Goal: Task Accomplishment & Management: Complete application form

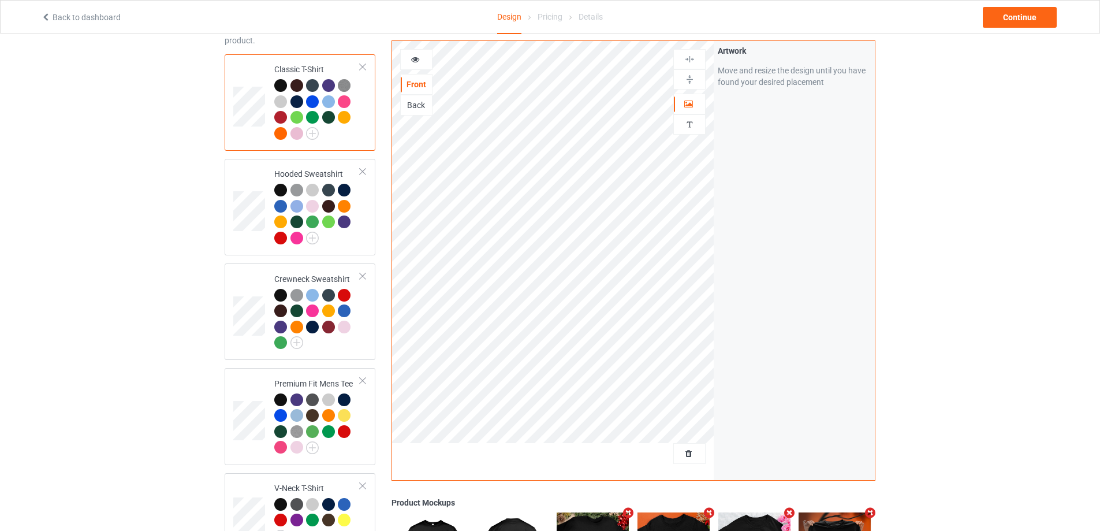
scroll to position [173, 0]
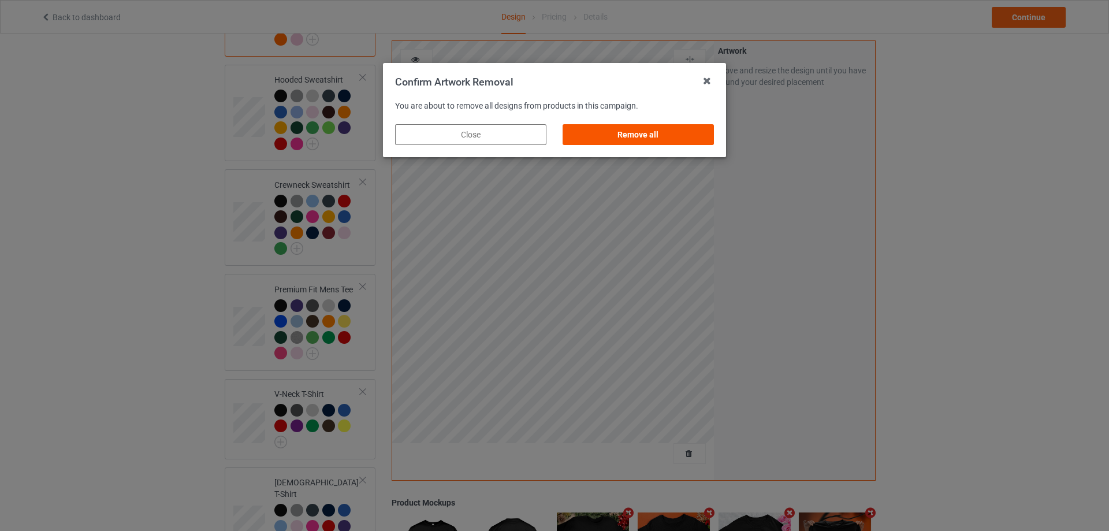
click at [605, 133] on div "Remove all" at bounding box center [638, 134] width 151 height 21
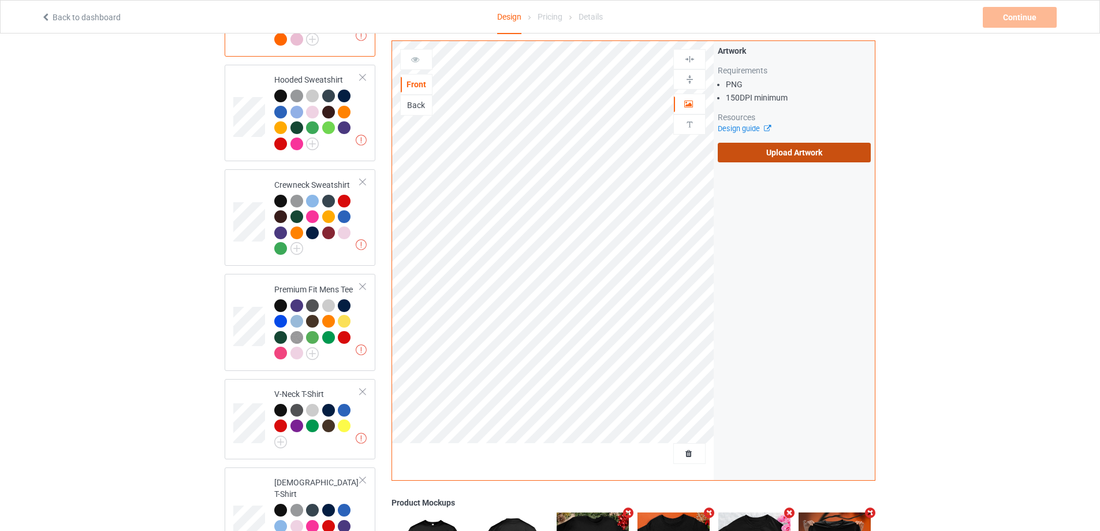
click at [789, 157] on label "Upload Artwork" at bounding box center [794, 153] width 153 height 20
click at [0, 0] on input "Upload Artwork" at bounding box center [0, 0] width 0 height 0
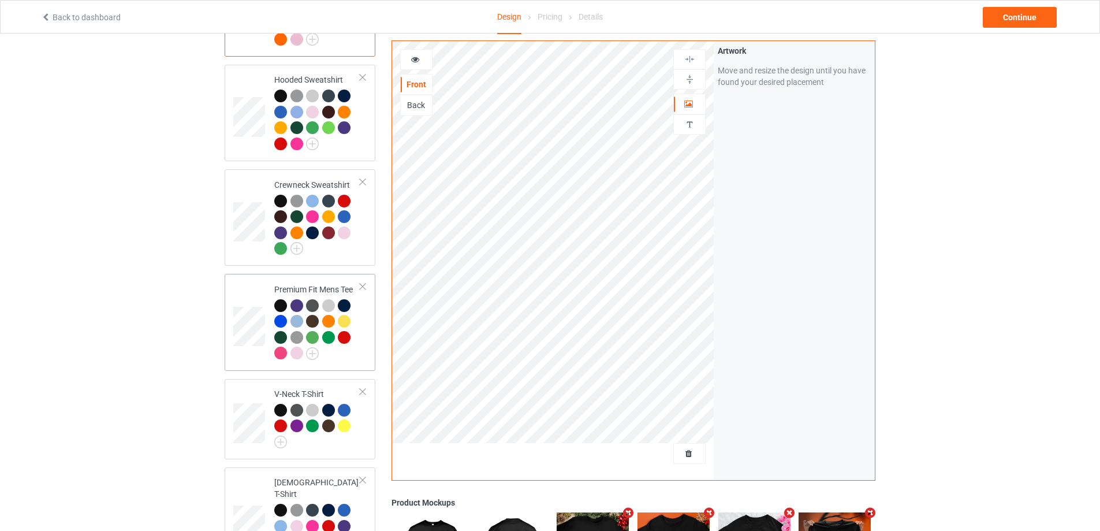
scroll to position [430, 0]
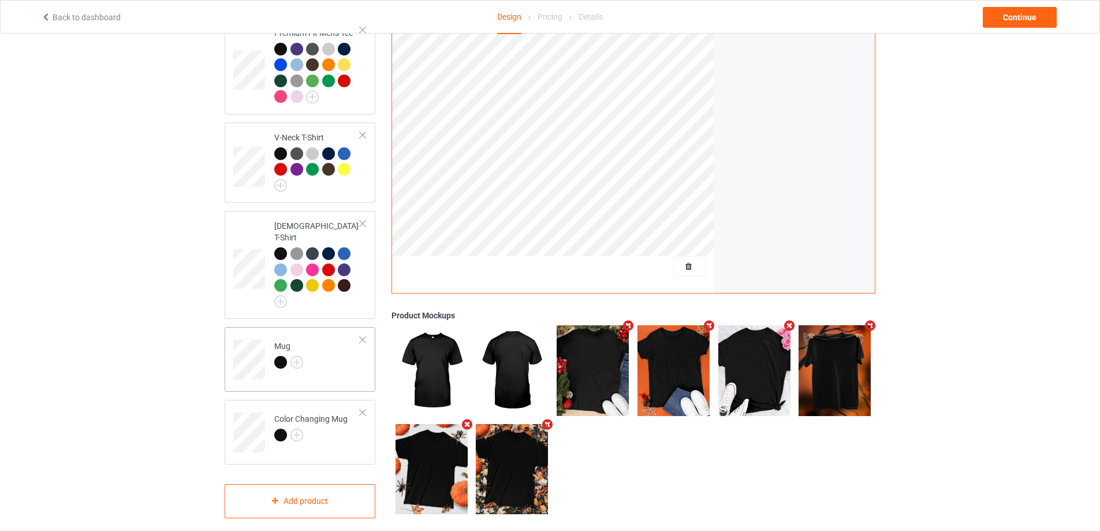
drag, startPoint x: 317, startPoint y: 345, endPoint x: 331, endPoint y: 346, distance: 13.9
click at [317, 346] on td "Mug" at bounding box center [317, 356] width 99 height 48
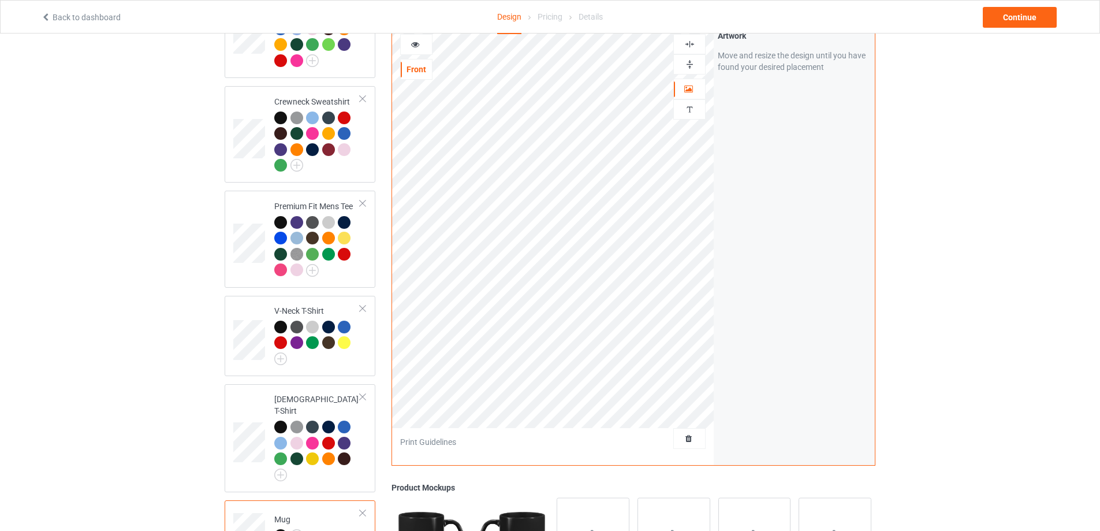
scroll to position [141, 0]
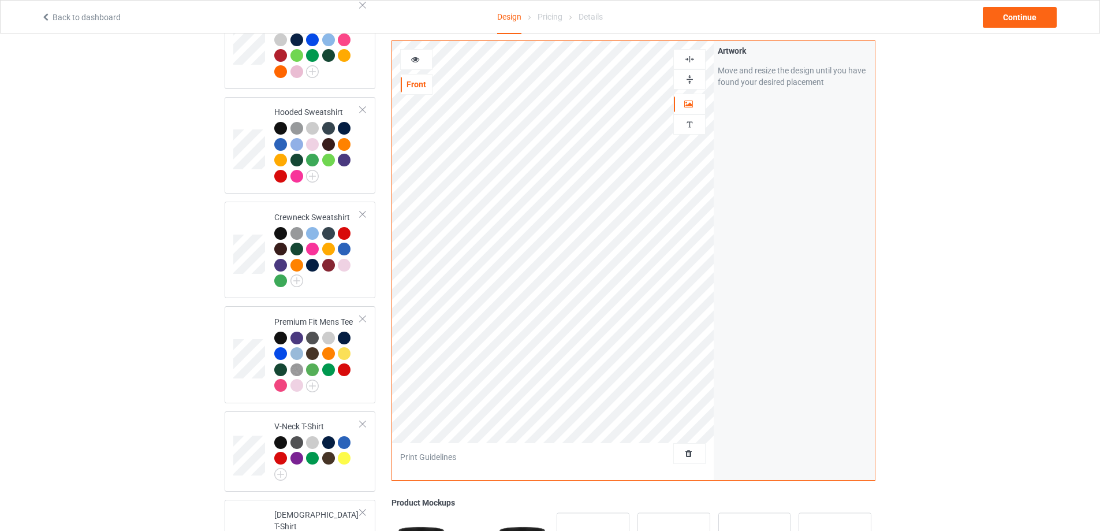
click at [693, 72] on div at bounding box center [690, 79] width 32 height 20
click at [693, 73] on div at bounding box center [690, 79] width 32 height 20
click at [1042, 24] on div "Continue" at bounding box center [1020, 17] width 74 height 21
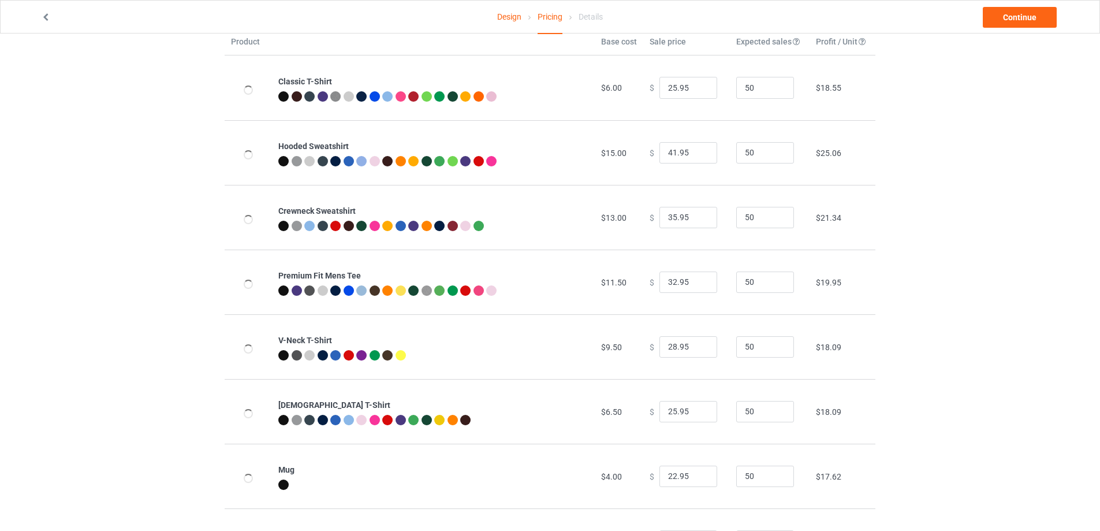
scroll to position [125, 0]
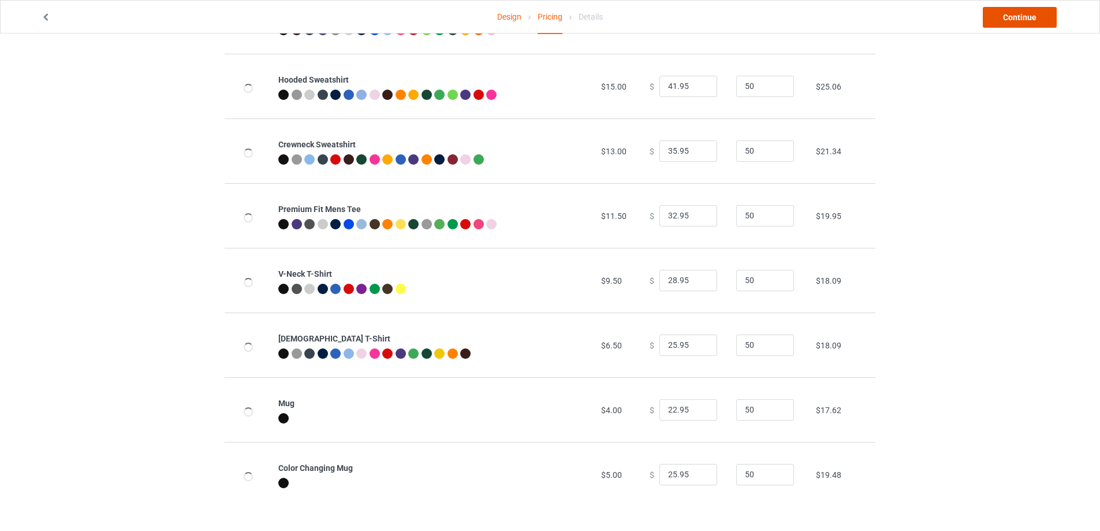
click at [1018, 12] on link "Continue" at bounding box center [1020, 17] width 74 height 21
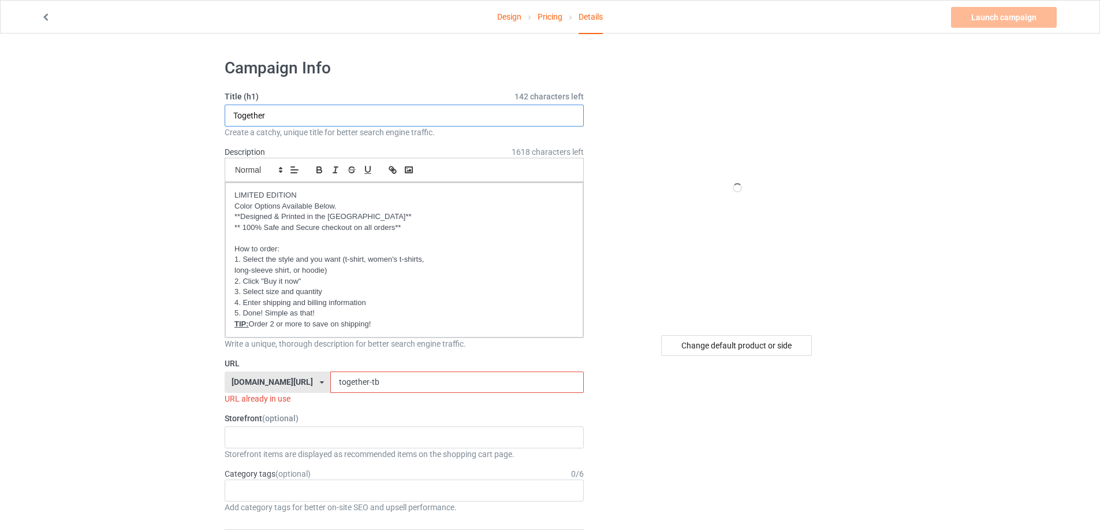
click at [293, 110] on input "Together" at bounding box center [404, 116] width 359 height 22
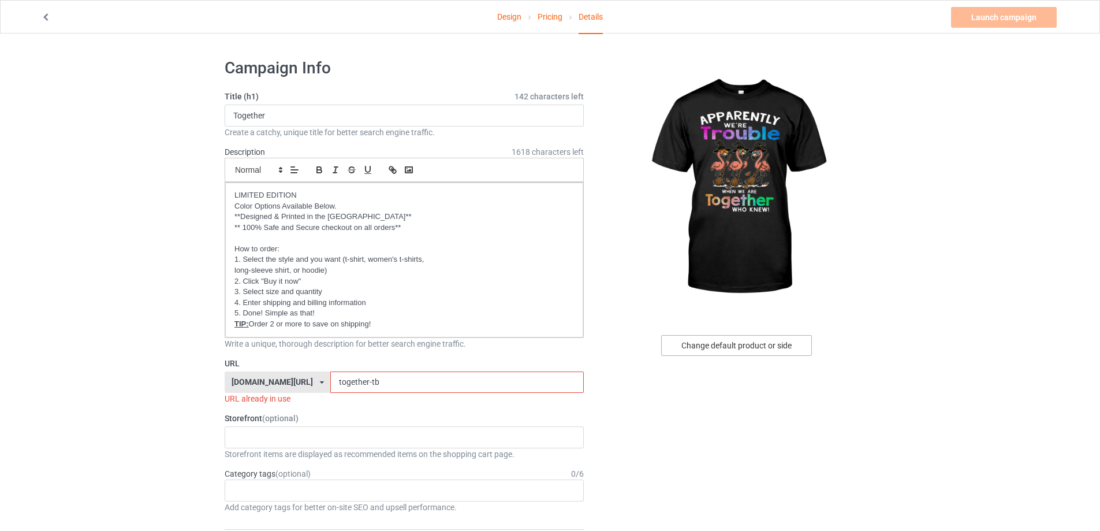
click at [697, 352] on div "Change default product or side" at bounding box center [736, 345] width 151 height 21
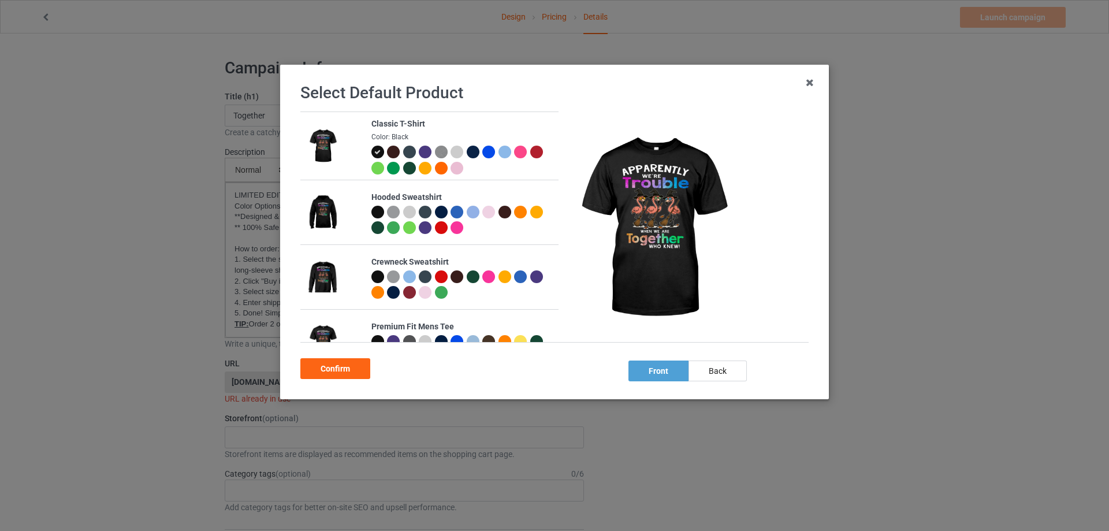
click at [373, 209] on div at bounding box center [377, 212] width 13 height 13
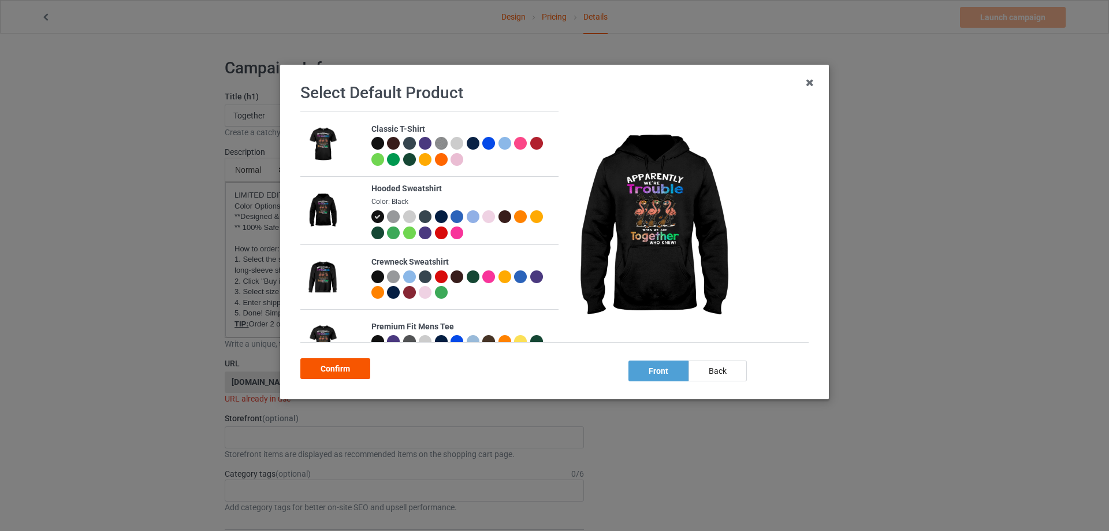
click at [340, 366] on div "Confirm" at bounding box center [335, 368] width 70 height 21
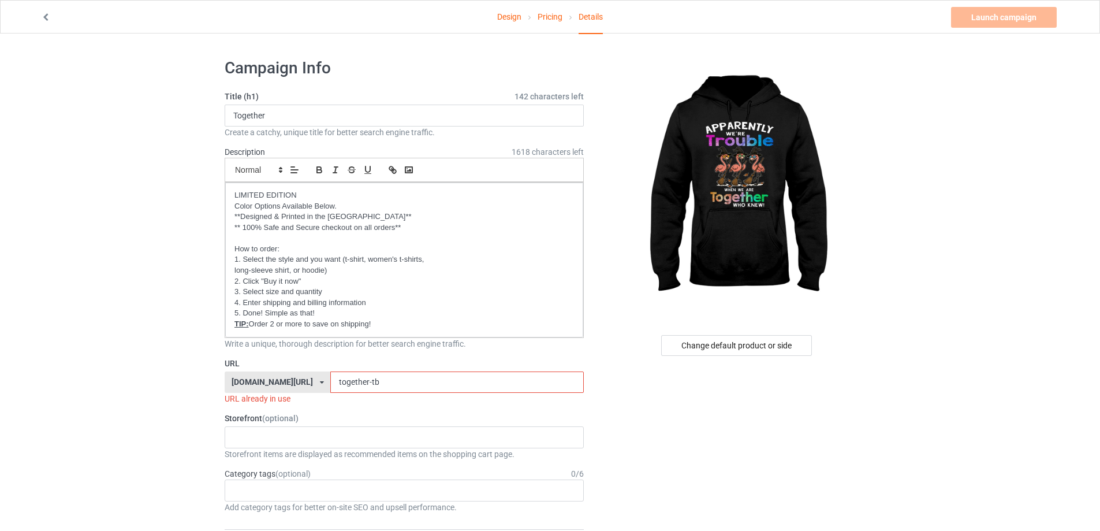
click at [381, 378] on input "together-tb" at bounding box center [456, 382] width 253 height 22
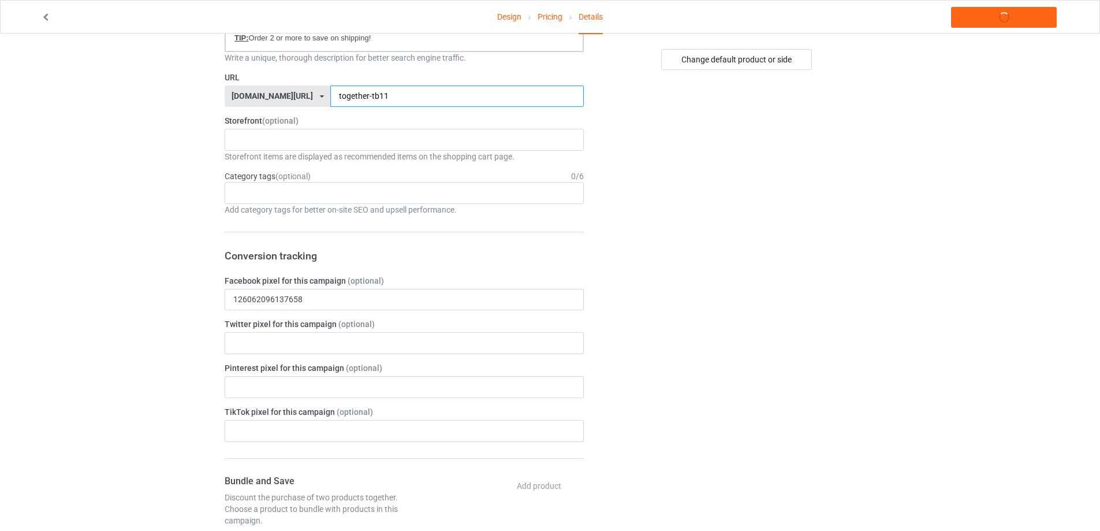
scroll to position [289, 0]
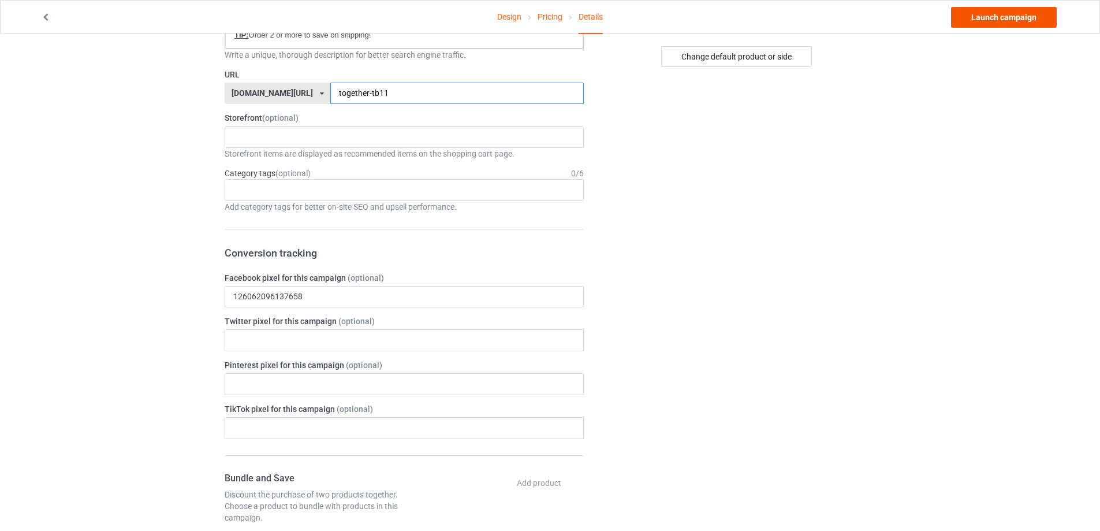
type input "together-tb11"
click at [1015, 17] on link "Launch campaign" at bounding box center [1004, 17] width 106 height 21
